Goal: Task Accomplishment & Management: Use online tool/utility

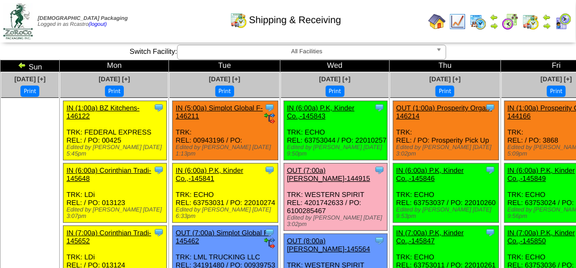
click at [189, 31] on div "Shipping & Receiving" at bounding box center [285, 17] width 329 height 30
click at [173, 14] on div "Shipping & Receiving" at bounding box center [285, 17] width 329 height 30
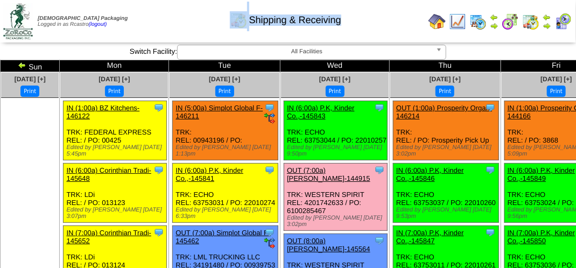
click at [173, 14] on div "Shipping & Receiving" at bounding box center [285, 17] width 329 height 30
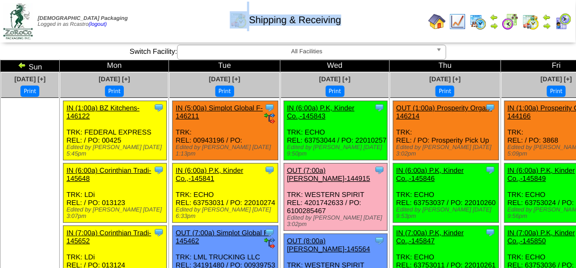
click at [173, 14] on div "Shipping & Receiving" at bounding box center [285, 17] width 329 height 30
click at [168, 22] on div "Shipping & Receiving" at bounding box center [285, 17] width 329 height 30
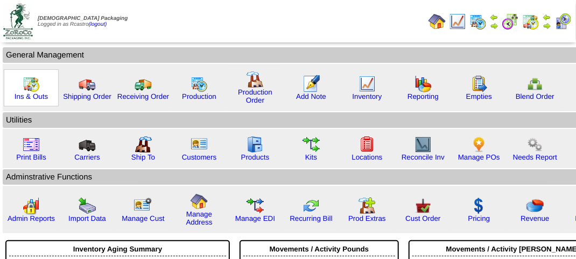
click at [35, 87] on img at bounding box center [31, 83] width 17 height 17
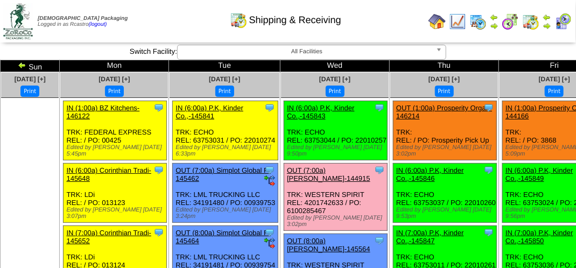
click at [460, 21] on img at bounding box center [457, 21] width 17 height 17
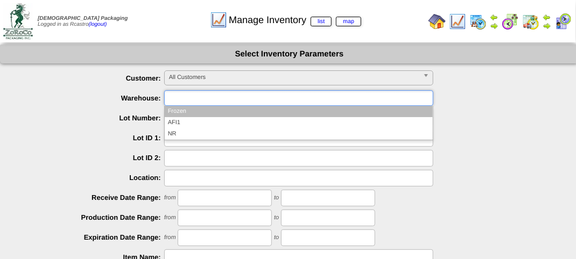
drag, startPoint x: 192, startPoint y: 96, endPoint x: 201, endPoint y: 89, distance: 11.2
click at [200, 92] on input "text" at bounding box center [201, 97] width 69 height 13
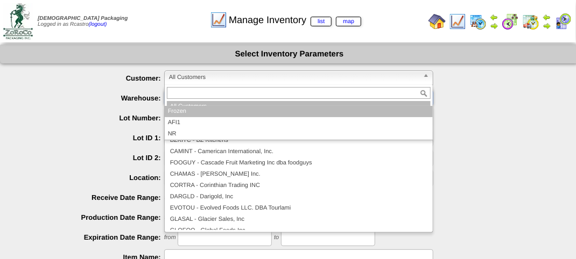
click at [207, 80] on span "All Customers" at bounding box center [294, 77] width 250 height 13
type input "**********"
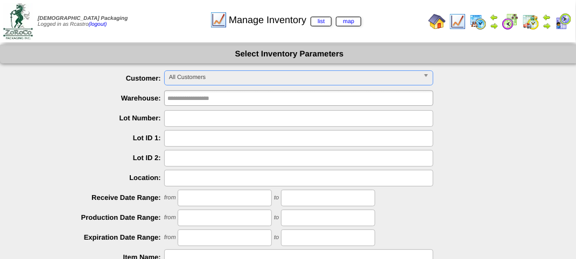
click at [207, 80] on span "All Customers" at bounding box center [294, 77] width 250 height 13
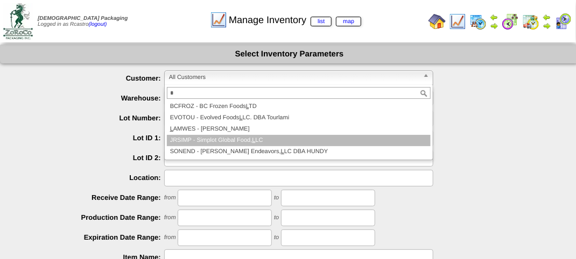
type input "*"
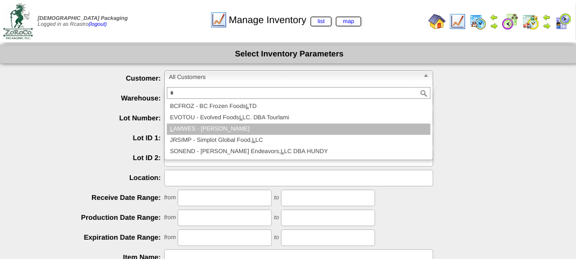
click at [200, 128] on li "L AMWES - Lamb-Weston" at bounding box center [299, 129] width 264 height 11
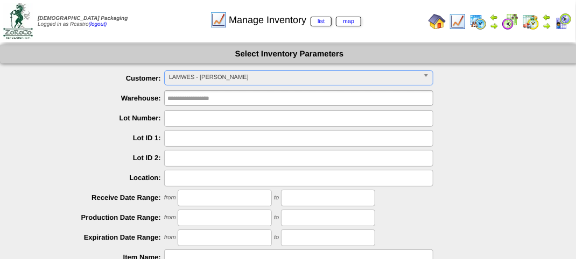
scroll to position [189, 0]
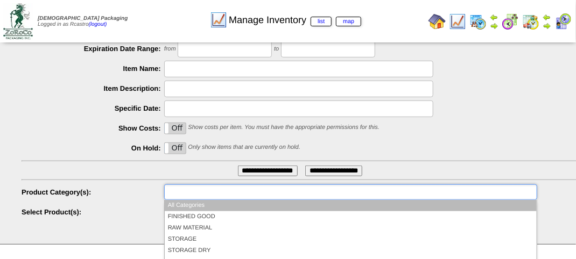
click at [209, 186] on input "text" at bounding box center [201, 192] width 69 height 13
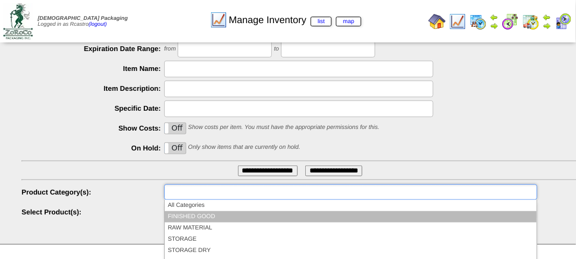
click at [207, 213] on li "FINISHED GOOD" at bounding box center [351, 216] width 372 height 11
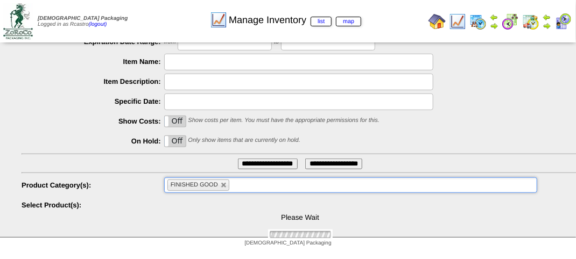
scroll to position [259, 0]
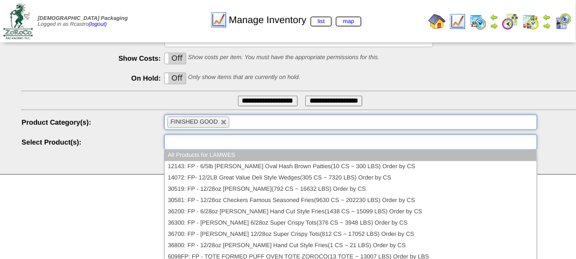
click at [245, 147] on ul at bounding box center [350, 143] width 373 height 16
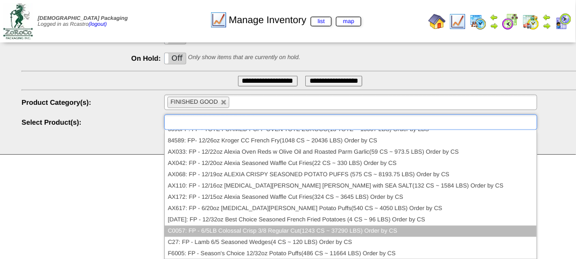
scroll to position [108, 0]
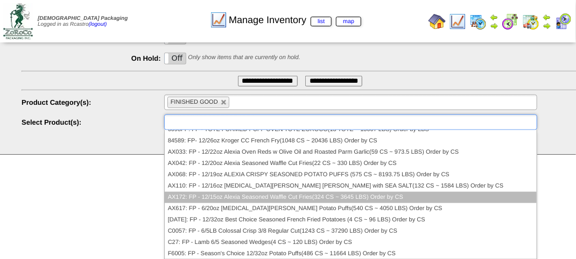
click at [293, 193] on li "AX172: FP - 12/15oz Alexia Seasoned Waffle Cut Fries(324 CS ~ 3645 LBS) Order b…" at bounding box center [351, 197] width 372 height 11
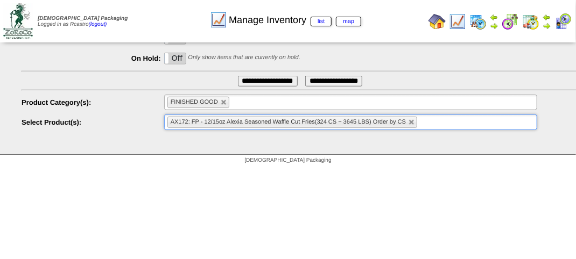
click at [267, 83] on input "**********" at bounding box center [268, 81] width 60 height 11
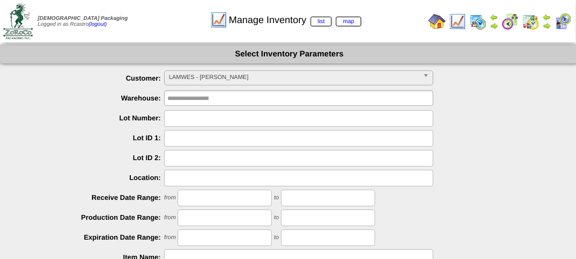
scroll to position [189, 0]
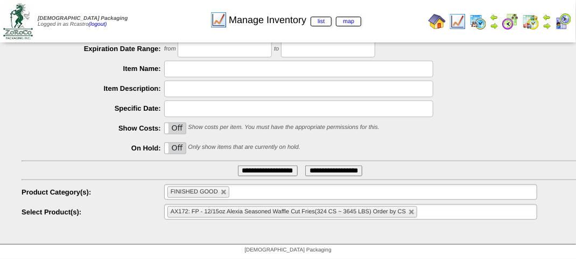
click at [408, 211] on link at bounding box center [411, 212] width 6 height 6
type input "**********"
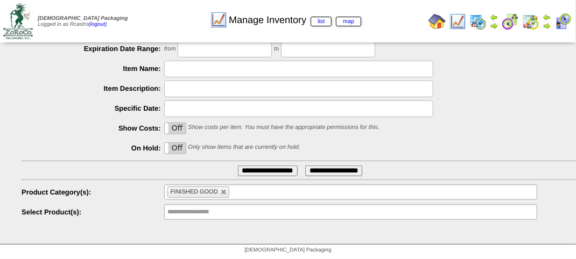
click at [211, 213] on input "**********" at bounding box center [201, 212] width 69 height 13
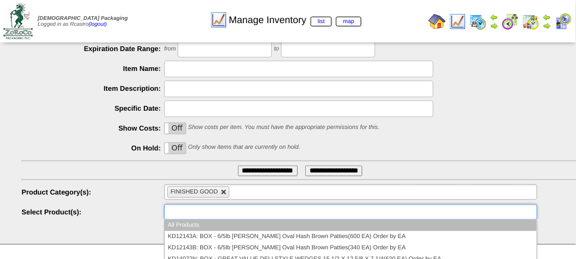
click at [224, 193] on link at bounding box center [224, 192] width 6 height 6
type input "**********"
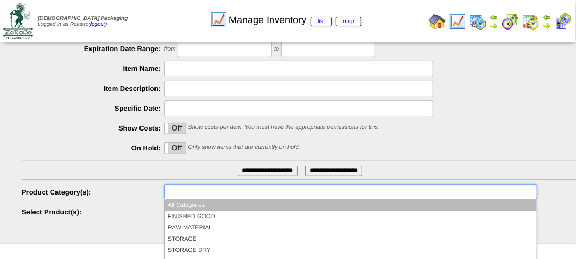
click at [224, 193] on input "text" at bounding box center [201, 192] width 69 height 13
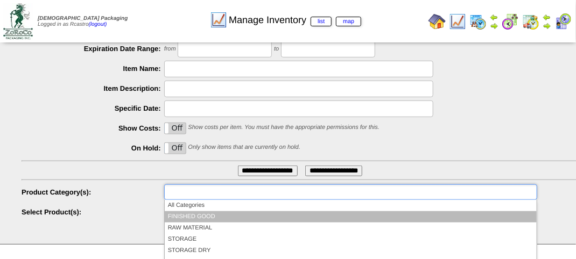
click at [209, 212] on li "FINISHED GOOD" at bounding box center [351, 216] width 372 height 11
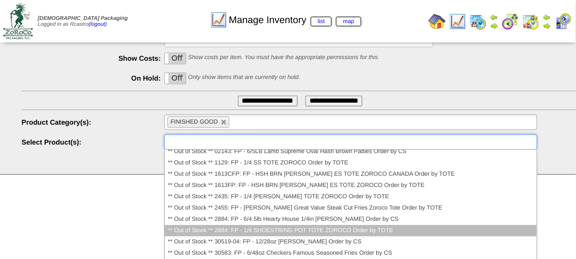
scroll to position [0, 0]
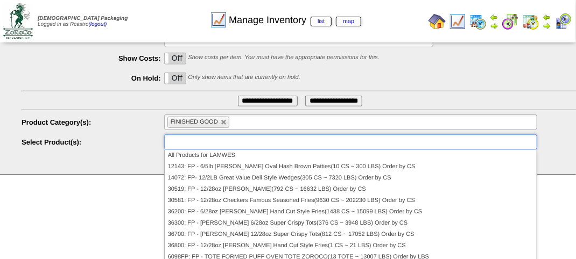
click at [223, 126] on li "FINISHED GOOD" at bounding box center [198, 122] width 62 height 11
type input "**********"
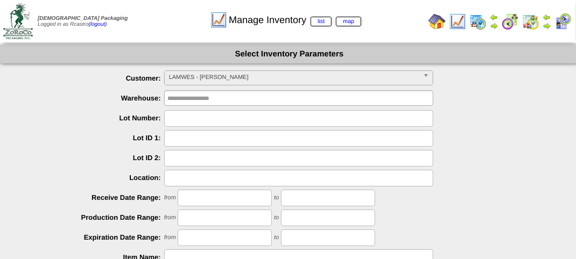
scroll to position [29, 0]
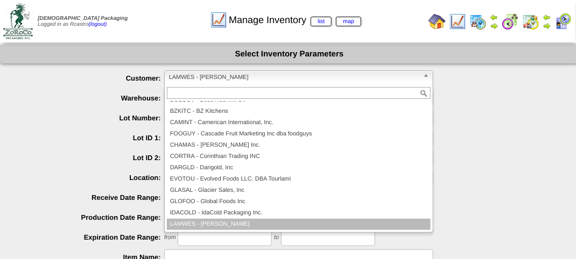
click at [239, 71] on span "LAMWES - Lamb-Weston" at bounding box center [294, 77] width 250 height 13
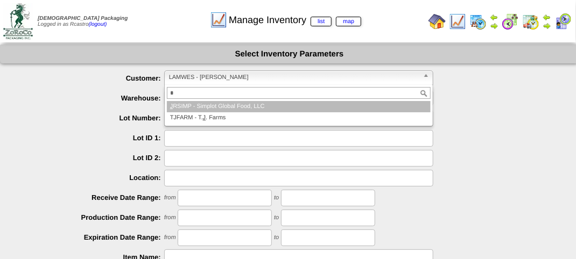
scroll to position [0, 0]
type input "*"
click at [217, 104] on li "J RSIMP - Simplot Global Food, LLC" at bounding box center [299, 106] width 264 height 11
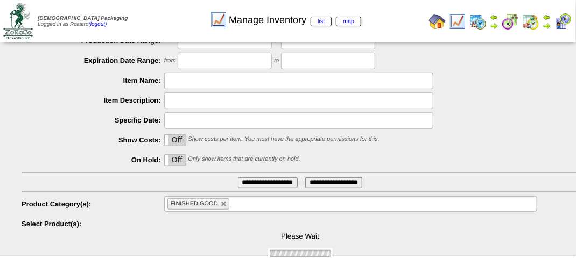
scroll to position [259, 0]
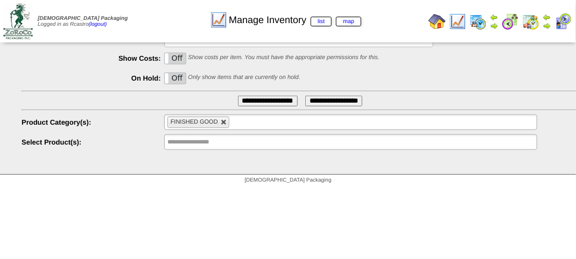
click at [223, 124] on link at bounding box center [224, 122] width 6 height 6
type input "**********"
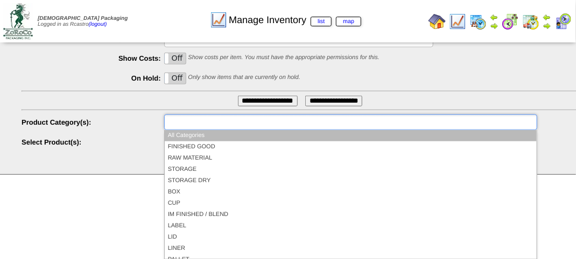
click at [223, 124] on input "text" at bounding box center [201, 122] width 69 height 13
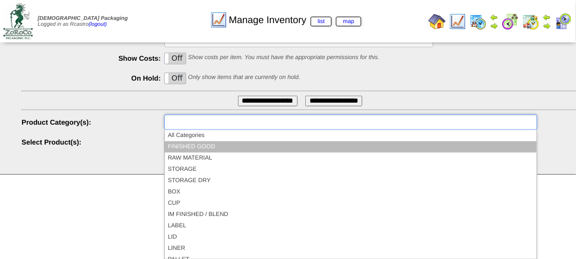
click at [215, 142] on li "FINISHED GOOD" at bounding box center [351, 147] width 372 height 11
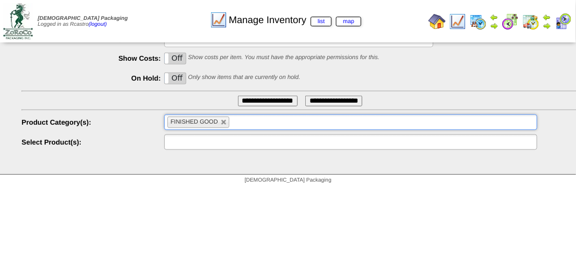
click at [222, 145] on input "text" at bounding box center [201, 142] width 69 height 13
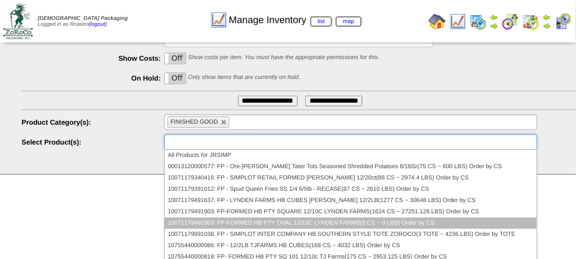
scroll to position [54, 0]
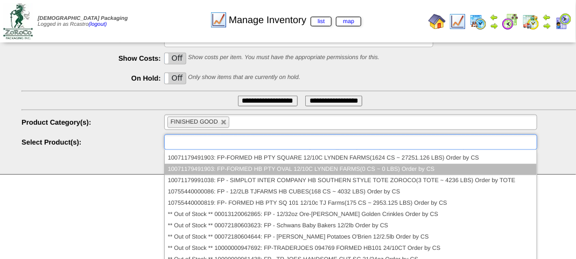
click at [242, 167] on li "10071179491903: FP-FORMED HB PTY OVAL 12/10C LYNDEN FARMS(0 CS ~ 0 LBS) Order b…" at bounding box center [351, 169] width 372 height 11
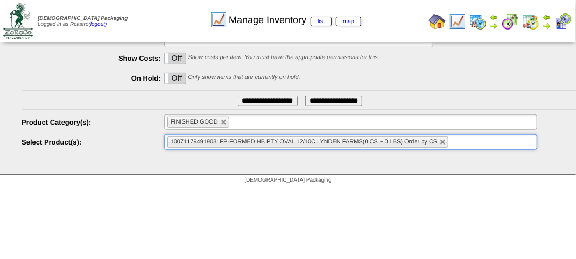
click at [262, 99] on input "**********" at bounding box center [268, 101] width 60 height 11
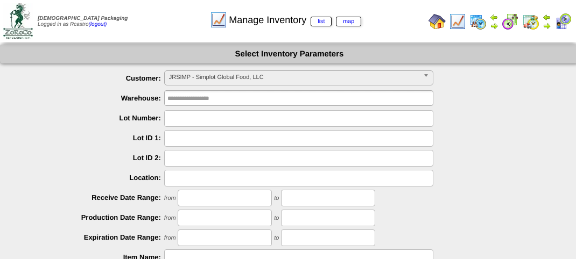
scroll to position [189, 0]
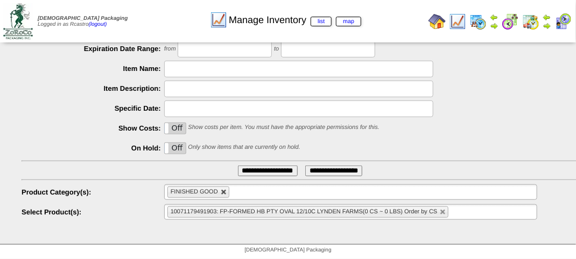
click at [223, 195] on link at bounding box center [224, 192] width 6 height 6
type input "**********"
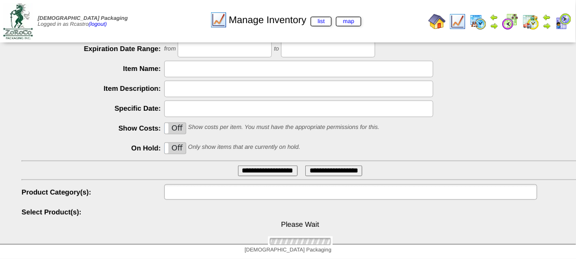
click at [223, 195] on input "text" at bounding box center [201, 192] width 69 height 13
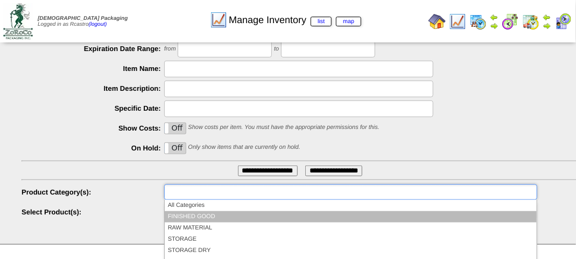
click at [206, 211] on li "FINISHED GOOD" at bounding box center [351, 216] width 372 height 11
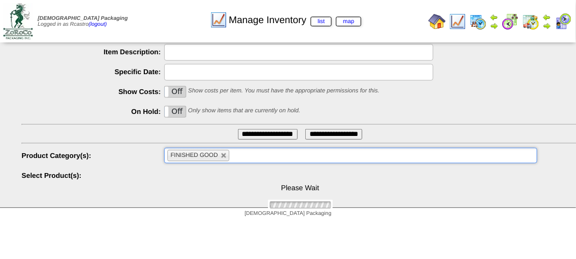
scroll to position [259, 0]
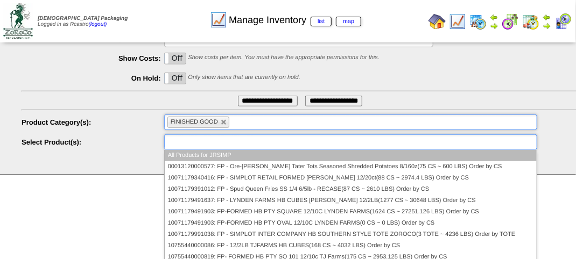
click at [202, 139] on input "text" at bounding box center [201, 142] width 69 height 13
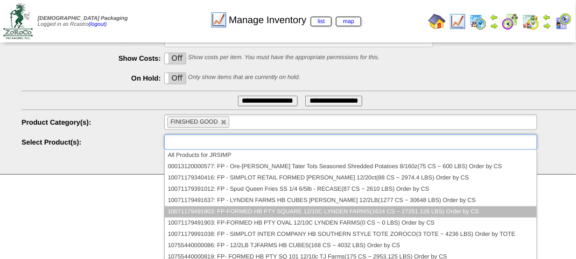
click at [245, 210] on li "10071179491903: FP-FORMED HB PTY SQUARE 12/10C LYNDEN FARMS(1624 CS ~ 27251.126…" at bounding box center [351, 212] width 372 height 11
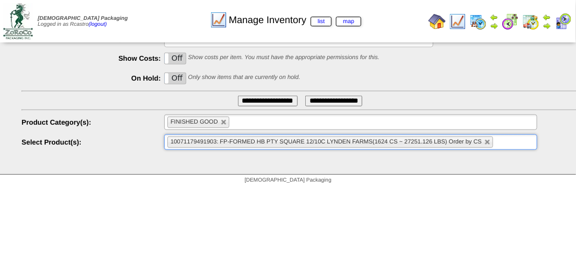
click at [252, 103] on input "**********" at bounding box center [268, 101] width 60 height 11
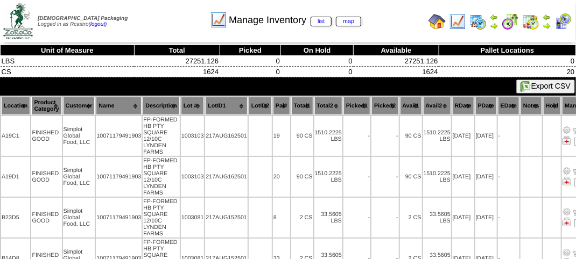
click at [300, 101] on th "Total1" at bounding box center [302, 106] width 22 height 18
click at [138, 25] on div "Manage Inventory list map" at bounding box center [285, 17] width 329 height 30
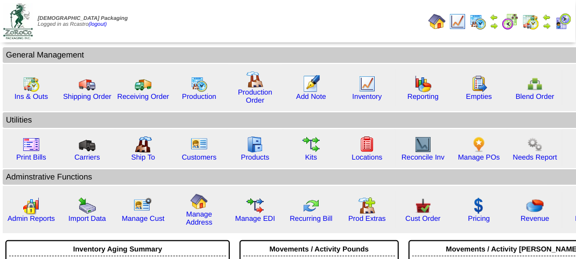
click at [460, 22] on img at bounding box center [457, 21] width 17 height 17
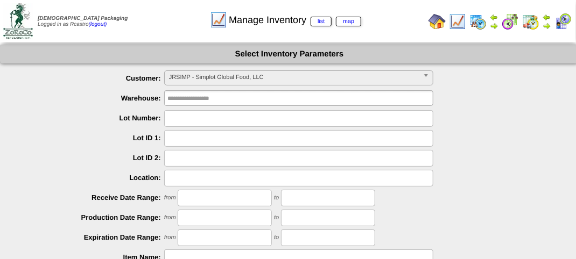
scroll to position [189, 0]
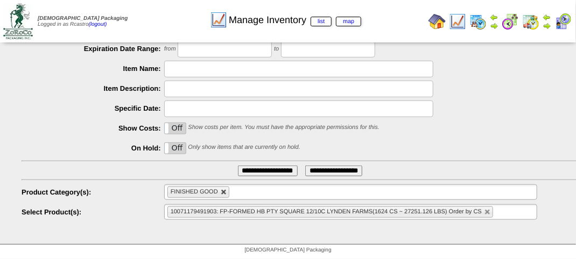
click at [225, 195] on link at bounding box center [224, 192] width 6 height 6
type input "**********"
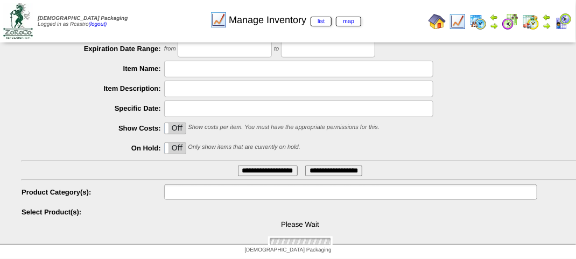
click at [225, 193] on input "text" at bounding box center [201, 192] width 69 height 13
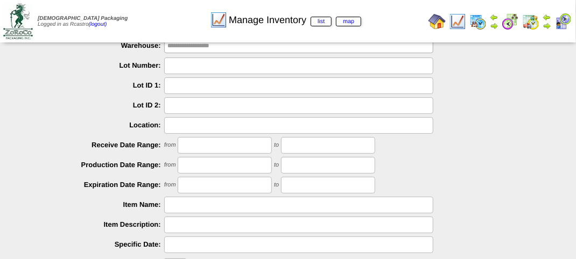
scroll to position [0, 0]
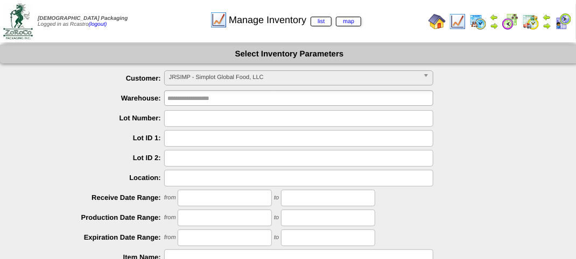
click at [262, 77] on span "JRSIMP - Simplot Global Food, LLC" at bounding box center [294, 77] width 250 height 13
type input "**********"
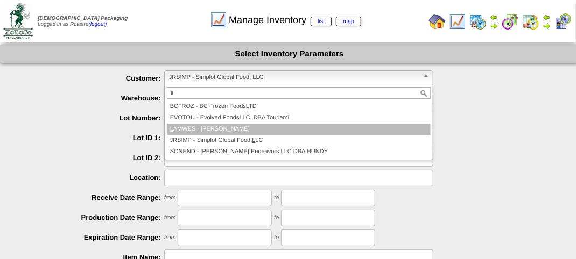
type input "*"
click at [215, 128] on li "L AMWES - Lamb-Weston" at bounding box center [299, 129] width 264 height 11
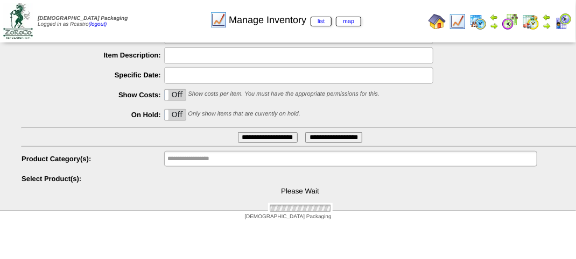
scroll to position [259, 0]
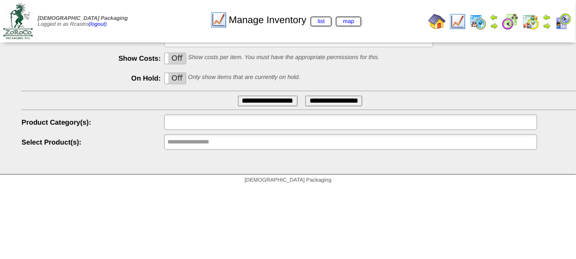
click at [233, 125] on input "text" at bounding box center [201, 122] width 69 height 13
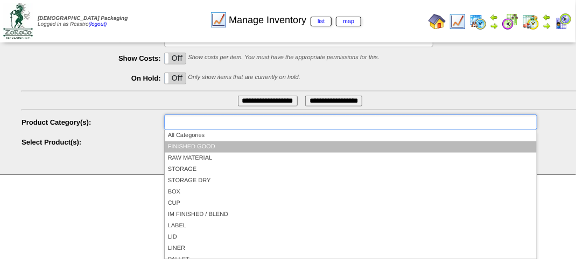
click at [216, 147] on li "FINISHED GOOD" at bounding box center [351, 147] width 372 height 11
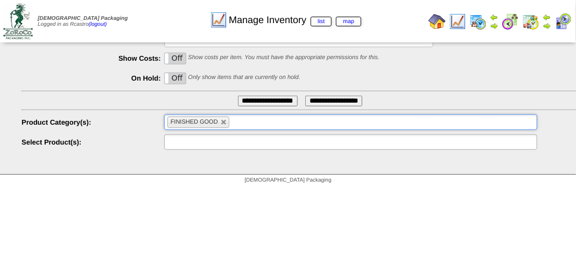
click at [225, 146] on input "text" at bounding box center [201, 142] width 69 height 13
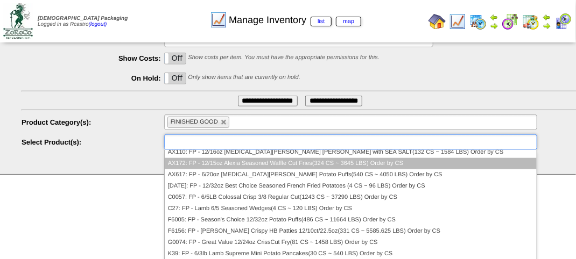
scroll to position [108, 0]
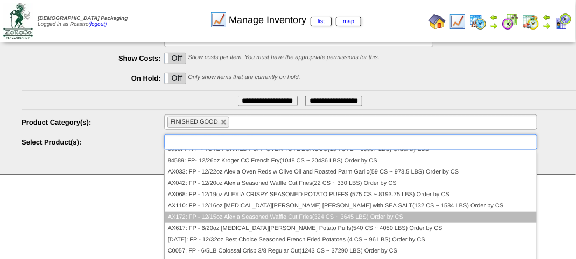
click at [202, 218] on li "AX172: FP - 12/15oz Alexia Seasoned Waffle Cut Fries(324 CS ~ 3645 LBS) Order b…" at bounding box center [351, 217] width 372 height 11
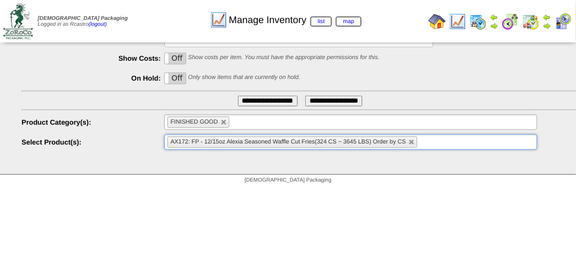
click at [254, 96] on input "**********" at bounding box center [268, 101] width 60 height 11
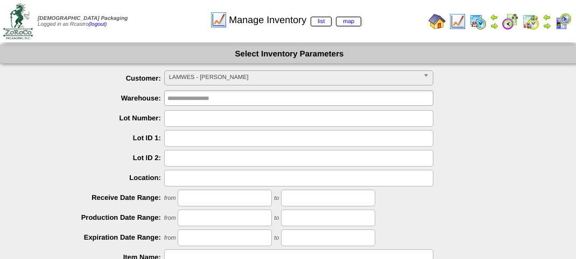
scroll to position [189, 0]
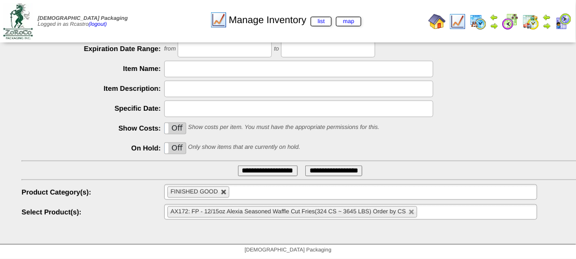
click at [225, 190] on link at bounding box center [224, 192] width 6 height 6
type input "**********"
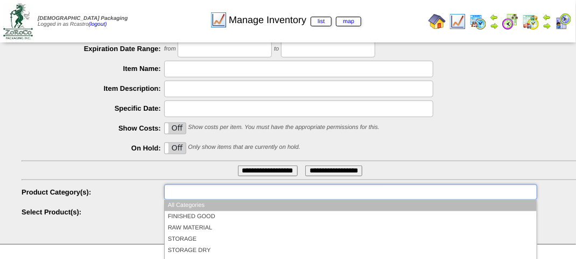
click at [212, 192] on input "text" at bounding box center [201, 192] width 69 height 13
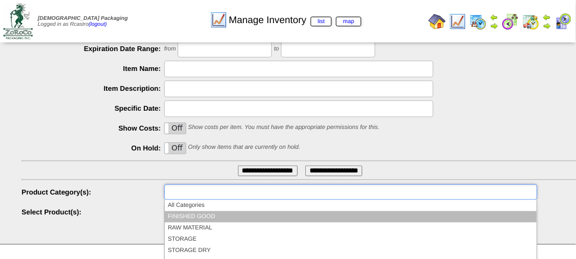
click at [207, 213] on li "FINISHED GOOD" at bounding box center [351, 216] width 372 height 11
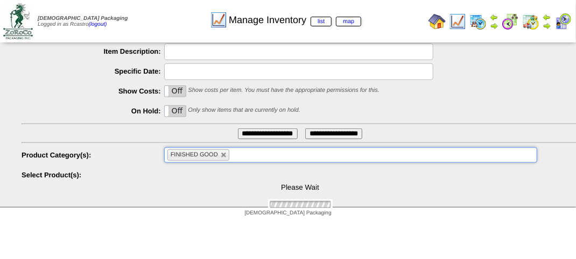
scroll to position [259, 0]
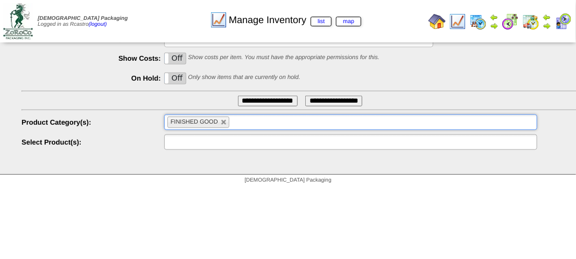
click at [268, 140] on ul at bounding box center [350, 143] width 373 height 16
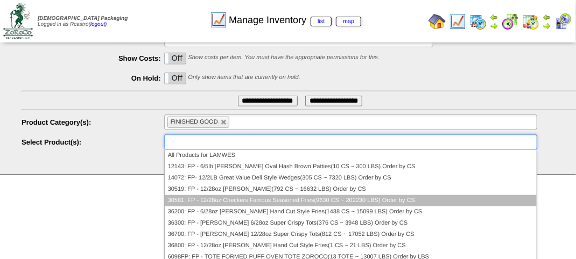
click at [203, 203] on li "30581: FP - 12/28oz Checkers Famous Seasoned Fries(9630 CS ~ 202230 LBS) Order …" at bounding box center [351, 200] width 372 height 11
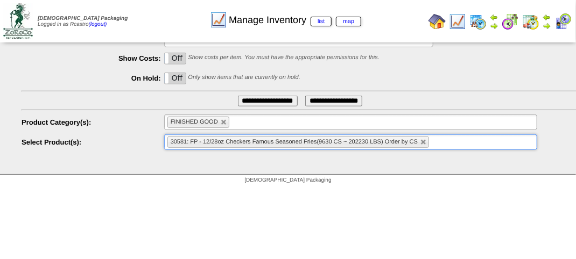
click at [257, 102] on input "**********" at bounding box center [268, 101] width 60 height 11
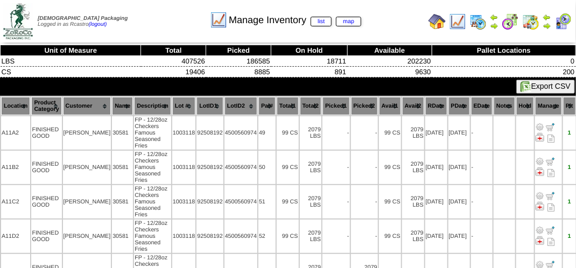
click at [172, 106] on th "Lot #" at bounding box center [184, 106] width 24 height 18
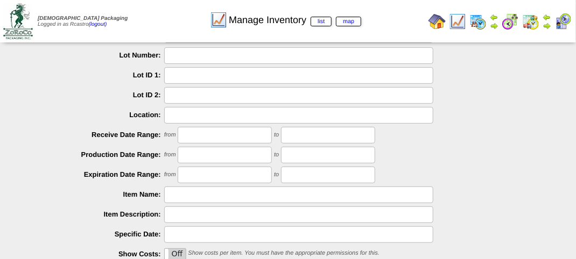
scroll to position [189, 0]
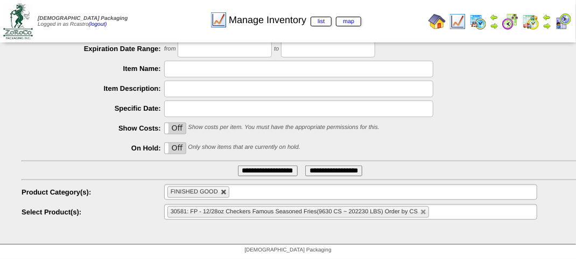
click at [221, 192] on link at bounding box center [224, 192] width 6 height 6
type input "**********"
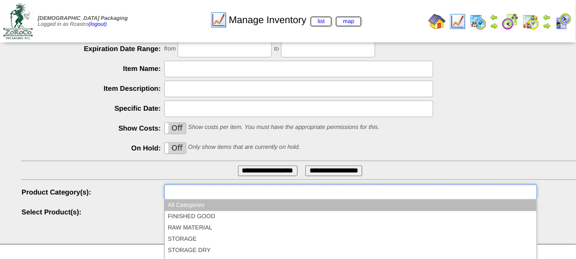
click at [220, 192] on input "text" at bounding box center [201, 192] width 69 height 13
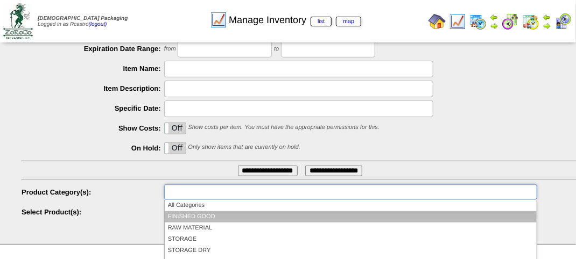
click at [217, 218] on li "FINISHED GOOD" at bounding box center [351, 216] width 372 height 11
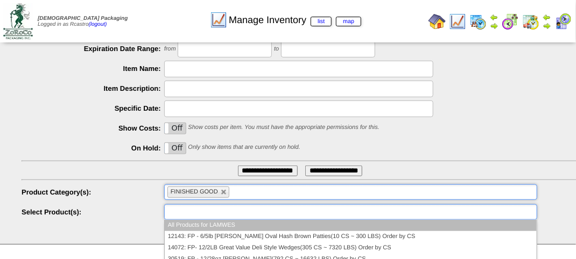
click at [220, 208] on input "text" at bounding box center [201, 212] width 69 height 13
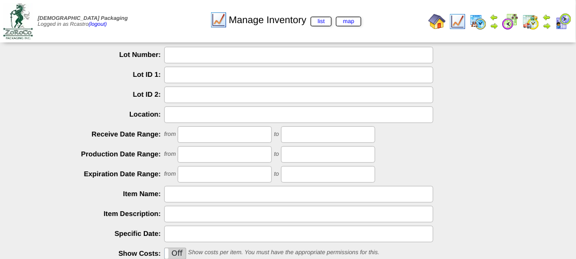
scroll to position [0, 0]
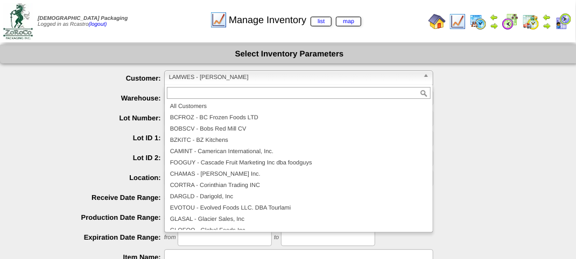
click at [227, 80] on span "LAMWES - [PERSON_NAME]" at bounding box center [294, 77] width 250 height 13
type input "**********"
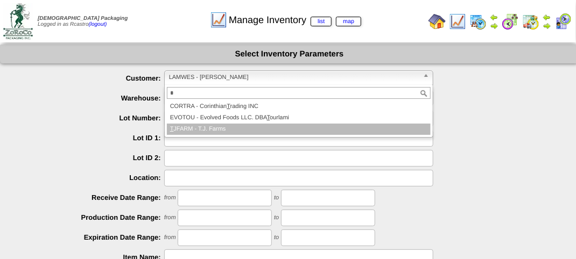
type input "*"
click at [194, 130] on li "T JFARM - T.J. Farms" at bounding box center [299, 129] width 264 height 11
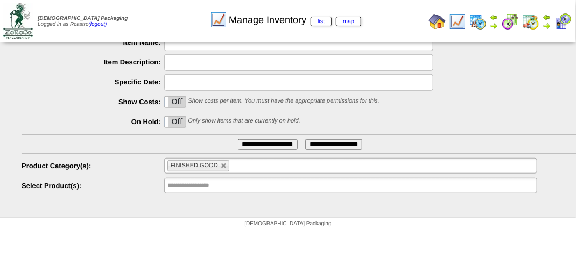
scroll to position [259, 0]
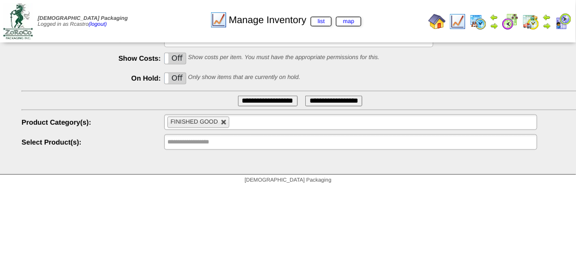
click at [221, 123] on link at bounding box center [224, 122] width 6 height 6
type input "**********"
click at [220, 123] on input "text" at bounding box center [201, 122] width 69 height 13
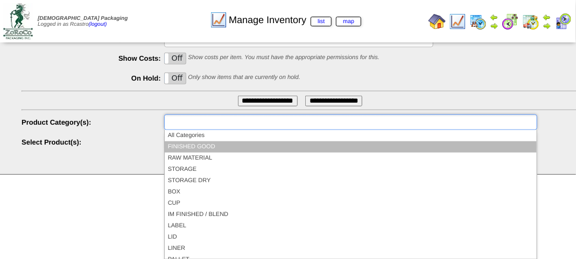
click at [211, 146] on li "FINISHED GOOD" at bounding box center [351, 147] width 372 height 11
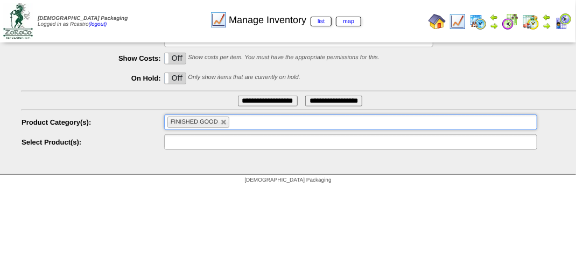
click at [227, 145] on input "text" at bounding box center [201, 142] width 69 height 13
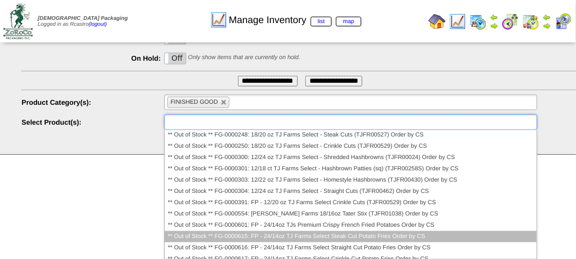
scroll to position [269, 0]
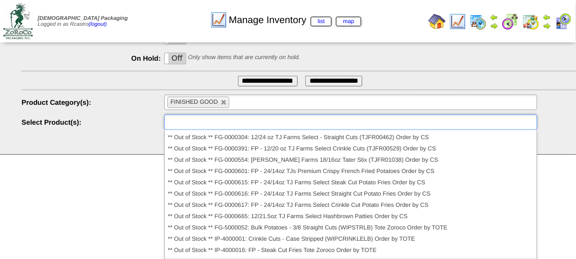
click at [114, 115] on div "**********" at bounding box center [300, 123] width 557 height 17
type input "**********"
